Goal: Check status: Check status

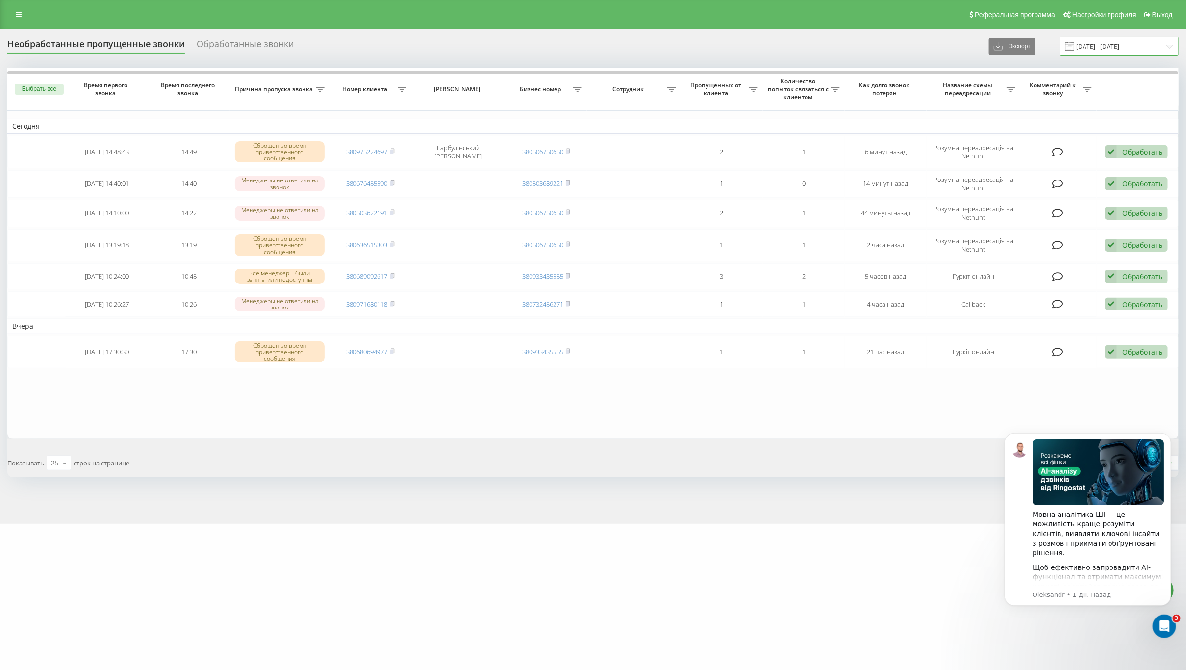
click at [1111, 43] on input "[DATE] - [DATE]" at bounding box center [1119, 46] width 119 height 19
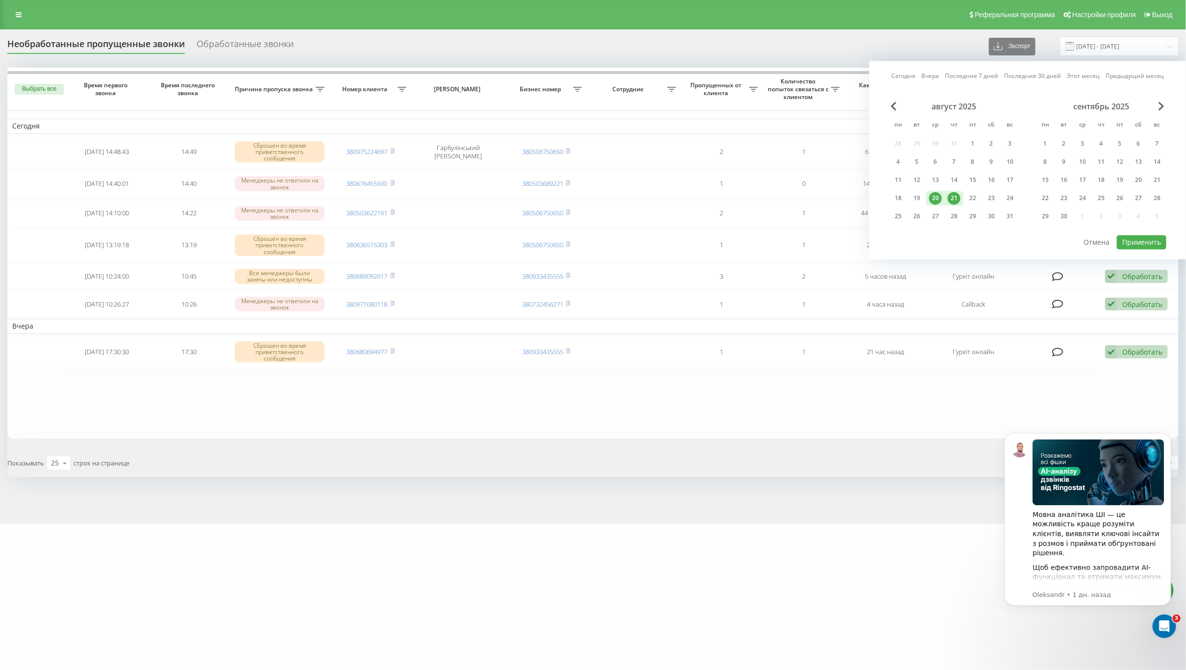
click at [956, 195] on div "21" at bounding box center [954, 198] width 13 height 13
click at [1139, 238] on button "Применить" at bounding box center [1142, 242] width 50 height 14
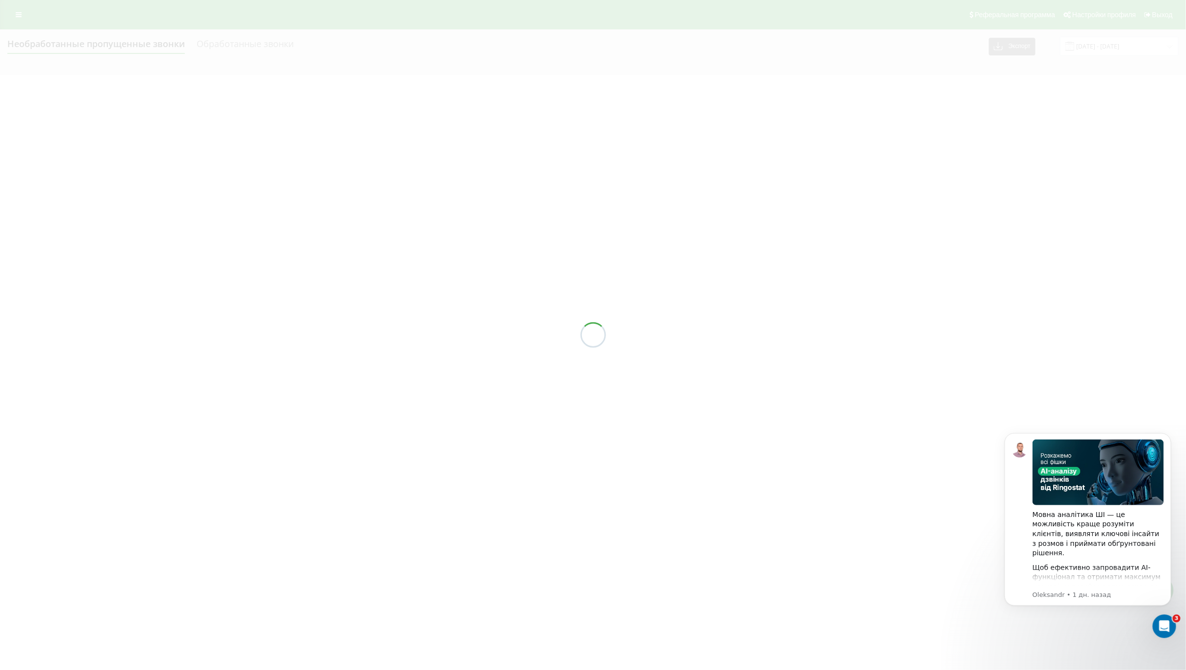
type input "[DATE] - [DATE]"
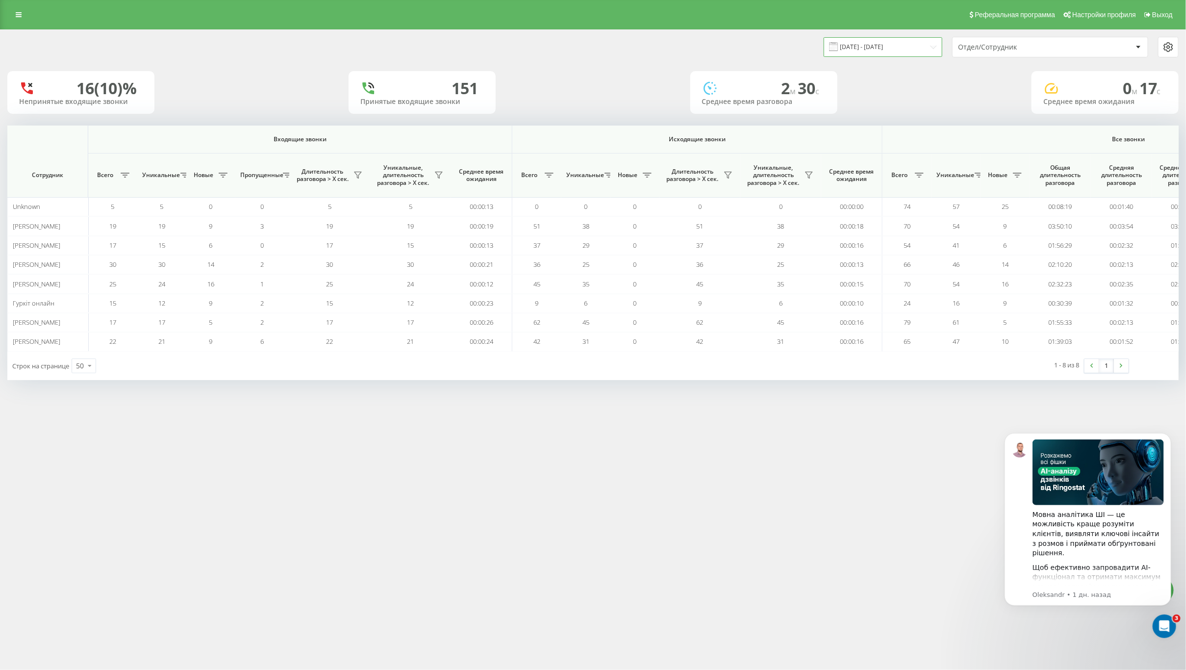
click at [890, 46] on input "20.08.2025 - 20.08.2025" at bounding box center [883, 46] width 119 height 19
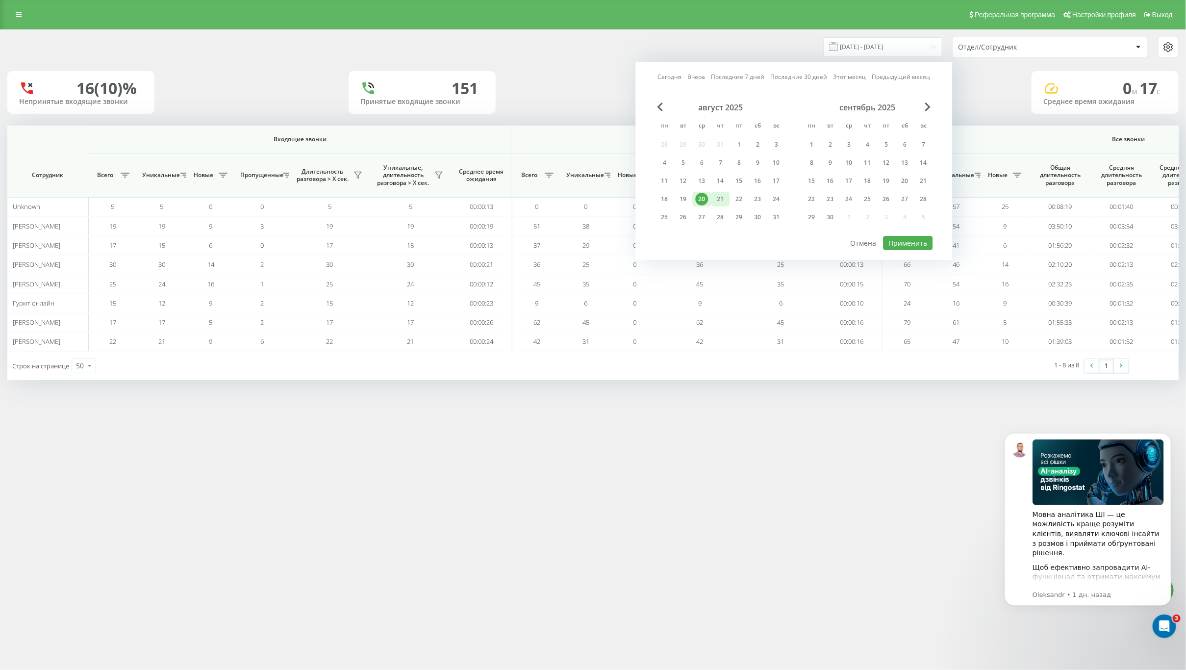
click at [724, 198] on div "21" at bounding box center [720, 199] width 13 height 13
click at [897, 240] on button "Применить" at bounding box center [909, 243] width 50 height 14
type input "[DATE] - [DATE]"
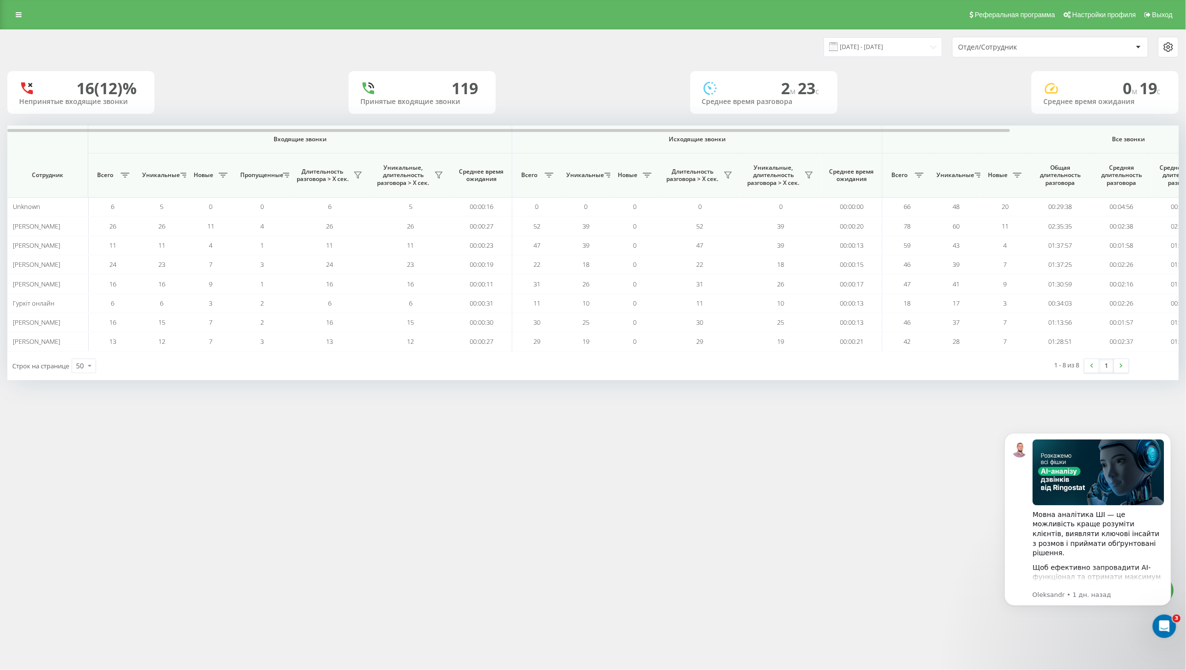
click at [1136, 400] on div "21.08.2025 - 21.08.2025 Отдел/Сотрудник 16 (12)% Непринятые входящие звонки 119…" at bounding box center [593, 214] width 1186 height 370
